Goal: Find specific page/section: Find specific page/section

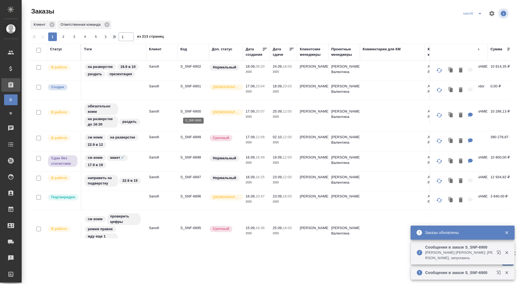
click at [195, 110] on p "S_SNF-6900" at bounding box center [193, 111] width 26 height 5
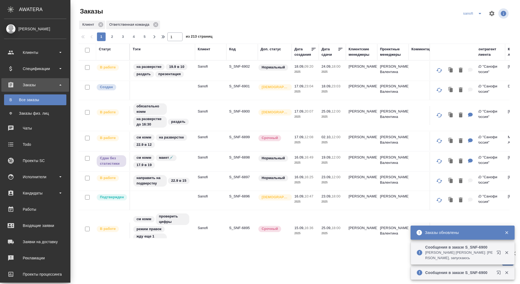
click at [327, 54] on div "Дата сдачи" at bounding box center [329, 52] width 16 height 11
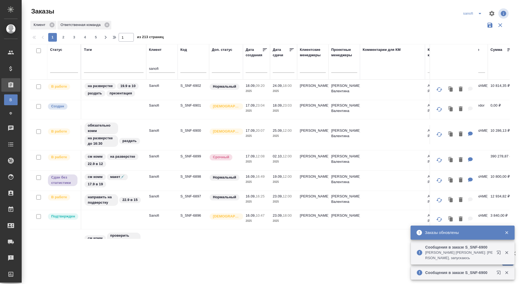
click at [289, 54] on div "Дата сдачи" at bounding box center [281, 52] width 16 height 11
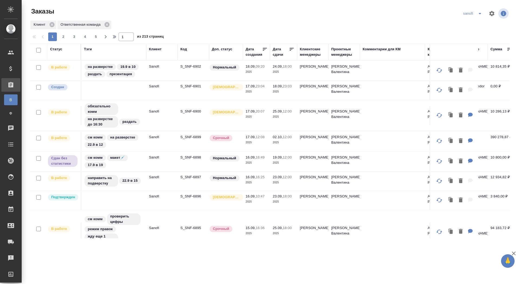
click at [277, 54] on div "Дата сдачи" at bounding box center [281, 52] width 16 height 11
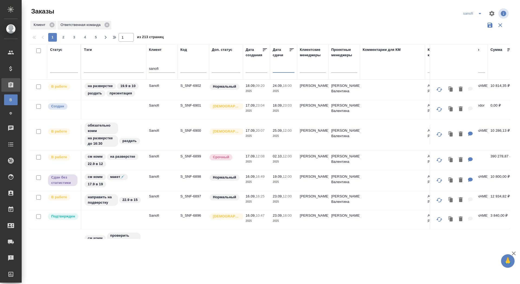
click at [279, 67] on input "text" at bounding box center [285, 68] width 18 height 8
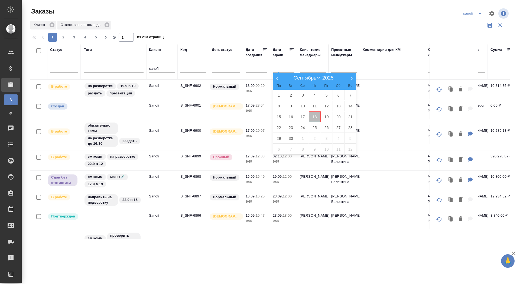
click at [317, 117] on span "18" at bounding box center [315, 117] width 12 height 11
type div "2025-09-17T21:00:00.000Z"
click at [326, 117] on span "19" at bounding box center [327, 117] width 12 height 11
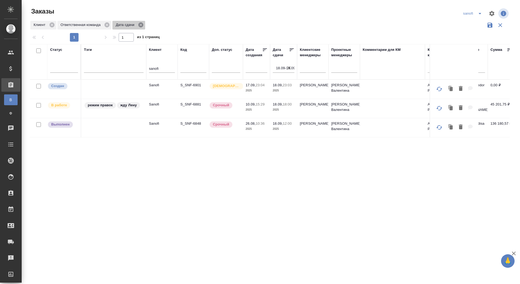
click at [140, 25] on icon at bounding box center [141, 25] width 6 height 6
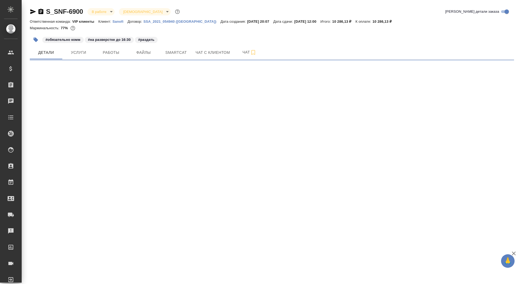
select select "RU"
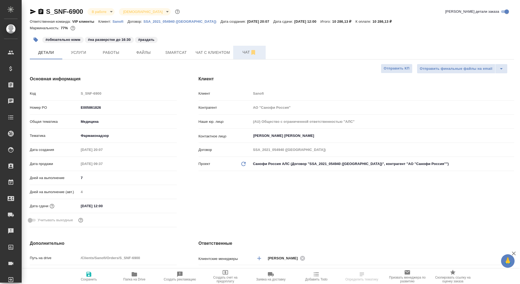
type textarea "x"
type input "VIP клиенты"
click at [242, 54] on span "Чат" at bounding box center [249, 52] width 26 height 7
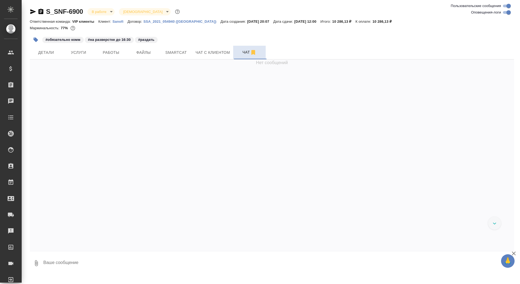
scroll to position [8330, 0]
